Goal: Transaction & Acquisition: Purchase product/service

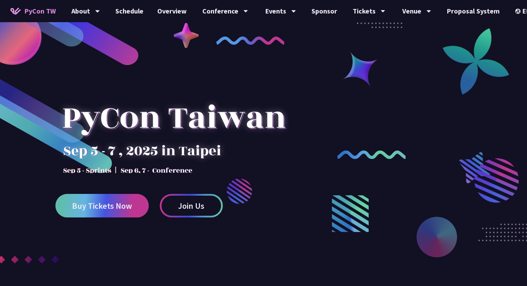
click at [124, 202] on span "Buy Tickets Now" at bounding box center [102, 206] width 60 height 9
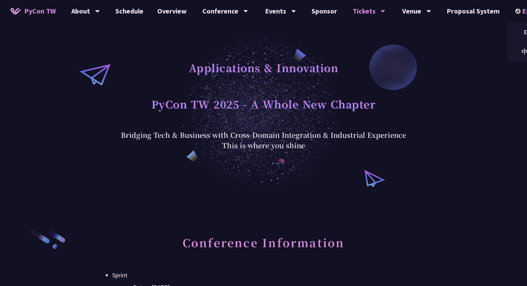
click at [515, 11] on img at bounding box center [518, 11] width 7 height 5
click at [517, 52] on div "中文" at bounding box center [528, 52] width 42 height 16
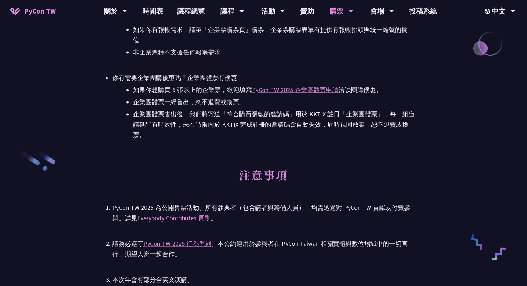
scroll to position [935, 0]
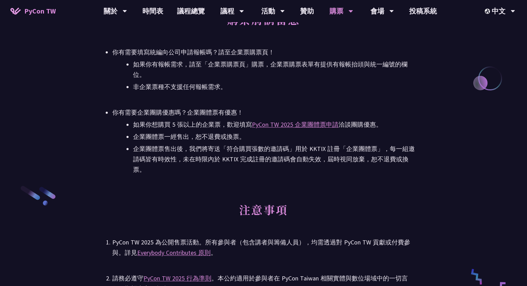
click at [149, 217] on h2 "注意事項" at bounding box center [263, 215] width 302 height 38
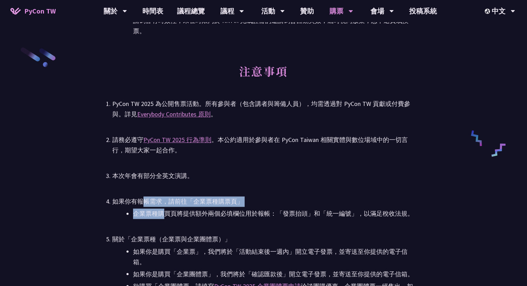
drag, startPoint x: 141, startPoint y: 204, endPoint x: 165, endPoint y: 219, distance: 28.2
click at [165, 219] on li "如果你有報帳需求，請前往「企業票種購票頁」 企業票種購買頁將提供額外兩個必填欄位用於報帳：「發票抬頭」和「統一編號」，以滿足稅收法規。" at bounding box center [263, 207] width 302 height 23
click at [165, 219] on li "企業票種購買頁將提供額外兩個必填欄位用於報帳：「發票抬頭」和「統一編號」，以滿足稅收法規。" at bounding box center [274, 213] width 282 height 10
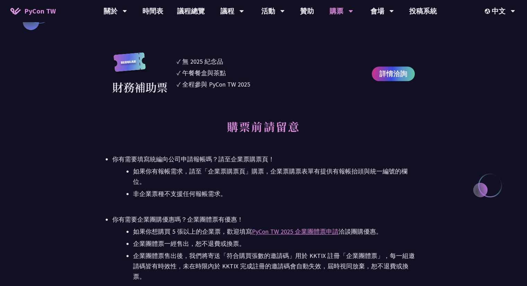
scroll to position [897, 0]
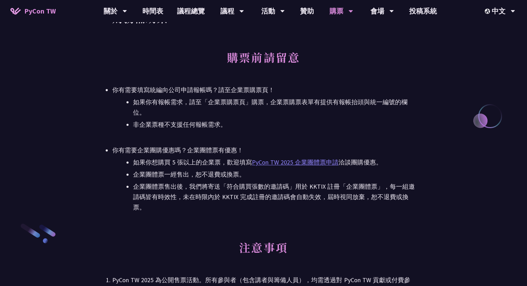
click at [322, 166] on link "PyCon TW 2025 企業團體票申請" at bounding box center [295, 162] width 87 height 8
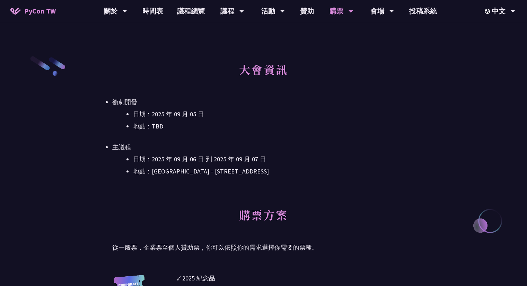
scroll to position [139, 0]
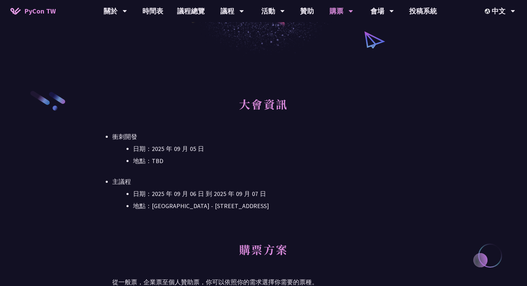
click at [295, 238] on h2 "購票方案" at bounding box center [263, 255] width 302 height 38
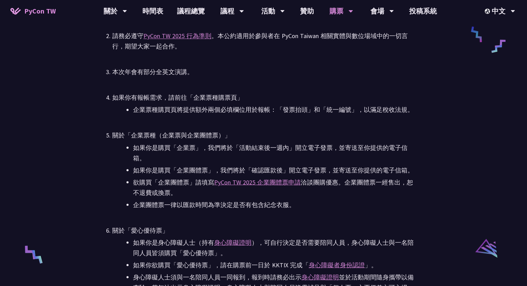
scroll to position [1143, 0]
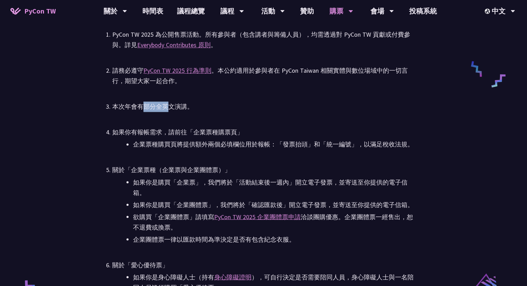
drag, startPoint x: 143, startPoint y: 106, endPoint x: 169, endPoint y: 110, distance: 26.9
click at [169, 110] on div "本次年會有部分全英文演講。" at bounding box center [263, 106] width 302 height 10
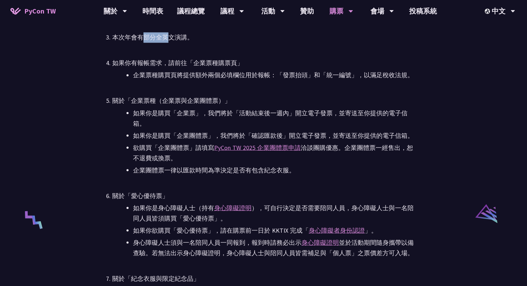
scroll to position [1074, 0]
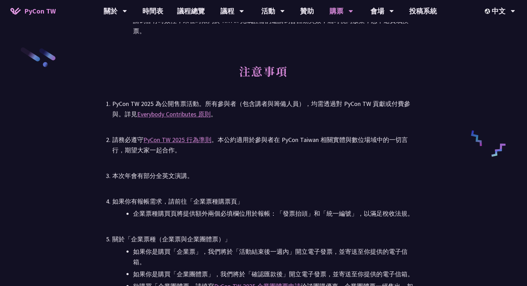
click at [228, 180] on div "本次年會有部分全英文演講。" at bounding box center [263, 176] width 302 height 10
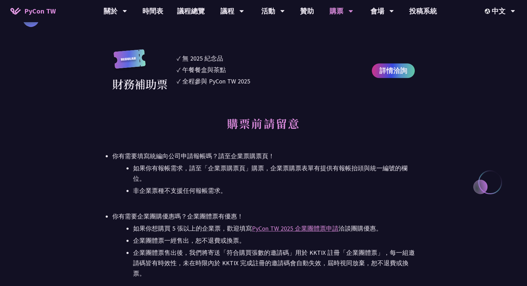
scroll to position [797, 0]
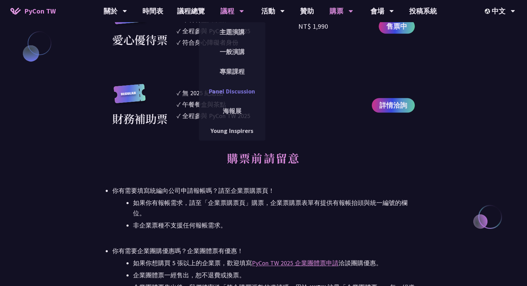
click at [230, 92] on link "Panel Discussion" at bounding box center [232, 91] width 66 height 16
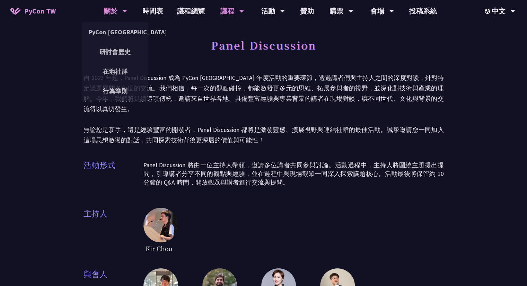
click at [109, 13] on div "關於" at bounding box center [116, 11] width 24 height 22
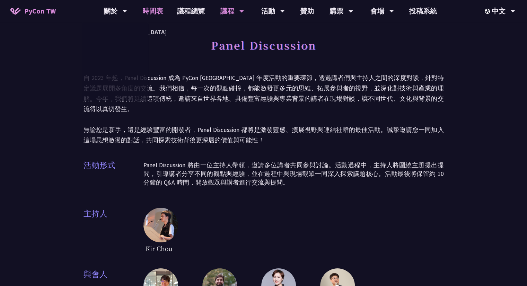
click at [163, 13] on link "時間表" at bounding box center [152, 11] width 35 height 22
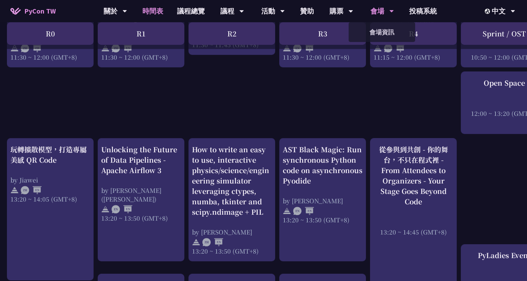
scroll to position [312, 0]
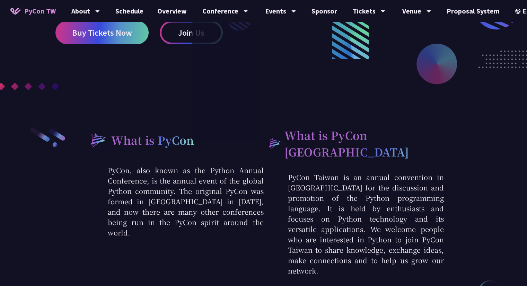
scroll to position [139, 0]
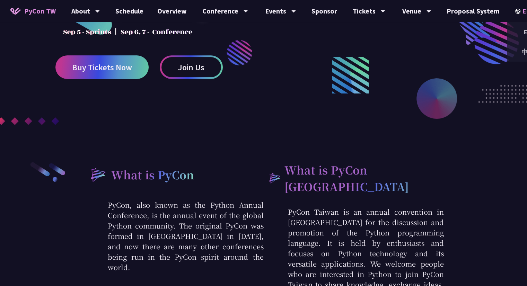
click at [521, 13] on div "EN" at bounding box center [527, 11] width 25 height 22
click at [508, 50] on div "中文" at bounding box center [528, 52] width 42 height 16
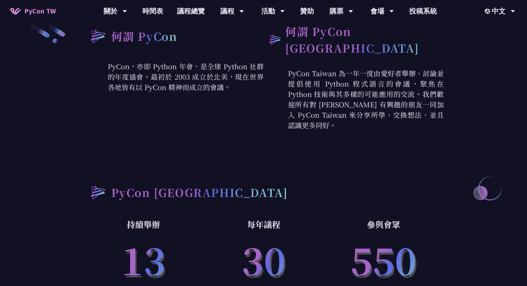
scroll to position [35, 0]
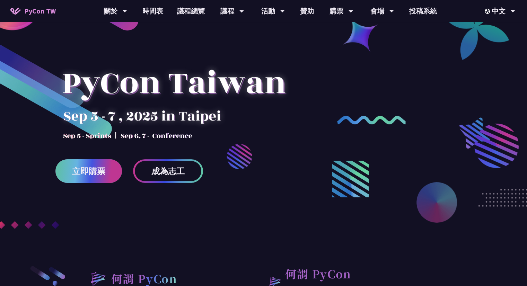
click at [97, 167] on span "立即購票" at bounding box center [88, 171] width 33 height 9
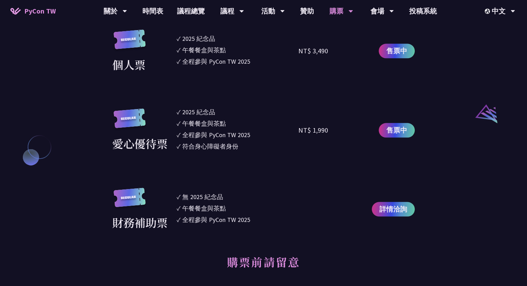
scroll to position [866, 0]
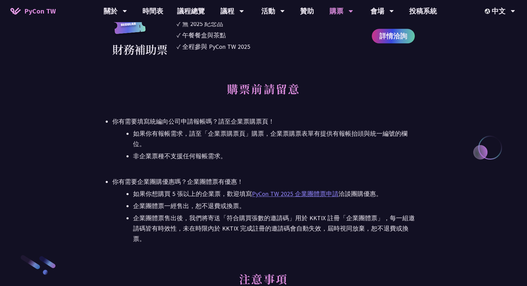
click at [283, 194] on link "PyCon TW 2025 企業團體票申請" at bounding box center [295, 194] width 87 height 8
click at [310, 11] on link "贊助" at bounding box center [307, 11] width 28 height 22
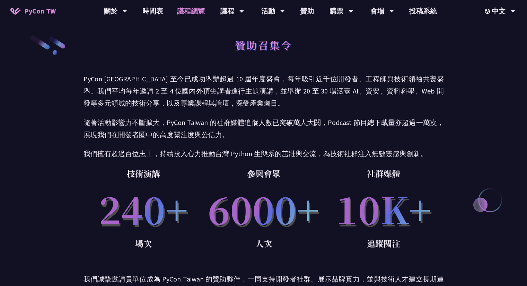
click at [192, 11] on link "議程總覽" at bounding box center [191, 11] width 42 height 22
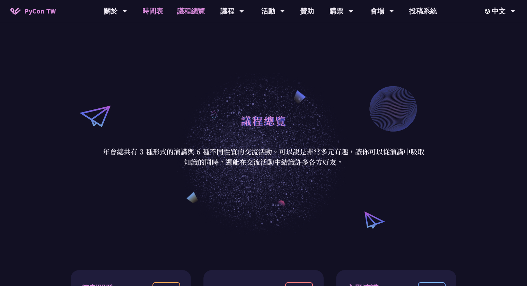
click at [161, 11] on link "時間表" at bounding box center [152, 11] width 35 height 22
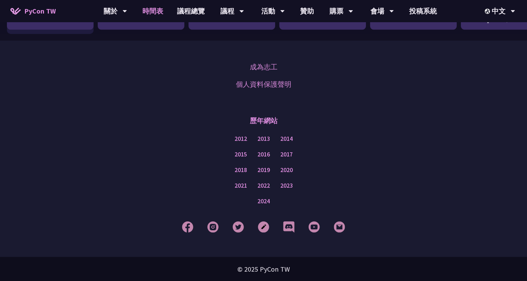
scroll to position [978, 0]
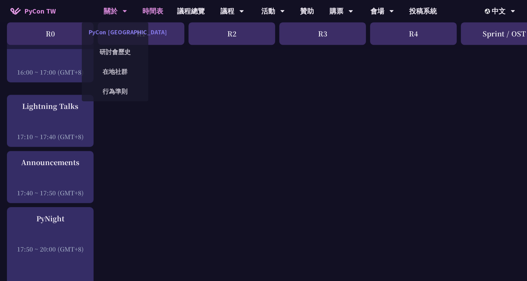
click at [106, 33] on link "PyCon [GEOGRAPHIC_DATA]" at bounding box center [115, 32] width 66 height 16
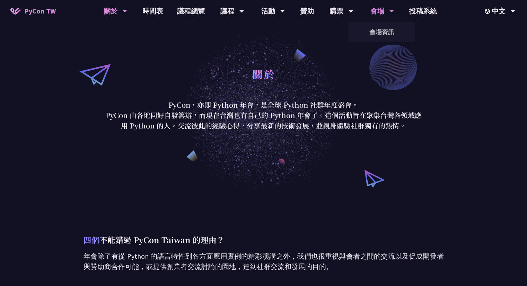
click at [244, 8] on div "會場" at bounding box center [232, 11] width 24 height 22
click at [244, 9] on div "購票" at bounding box center [232, 11] width 24 height 22
click at [335, 32] on link "購票資訊" at bounding box center [341, 32] width 66 height 16
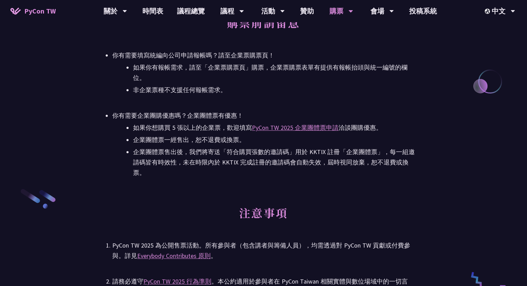
scroll to position [724, 0]
